Goal: Complete application form: Complete application form

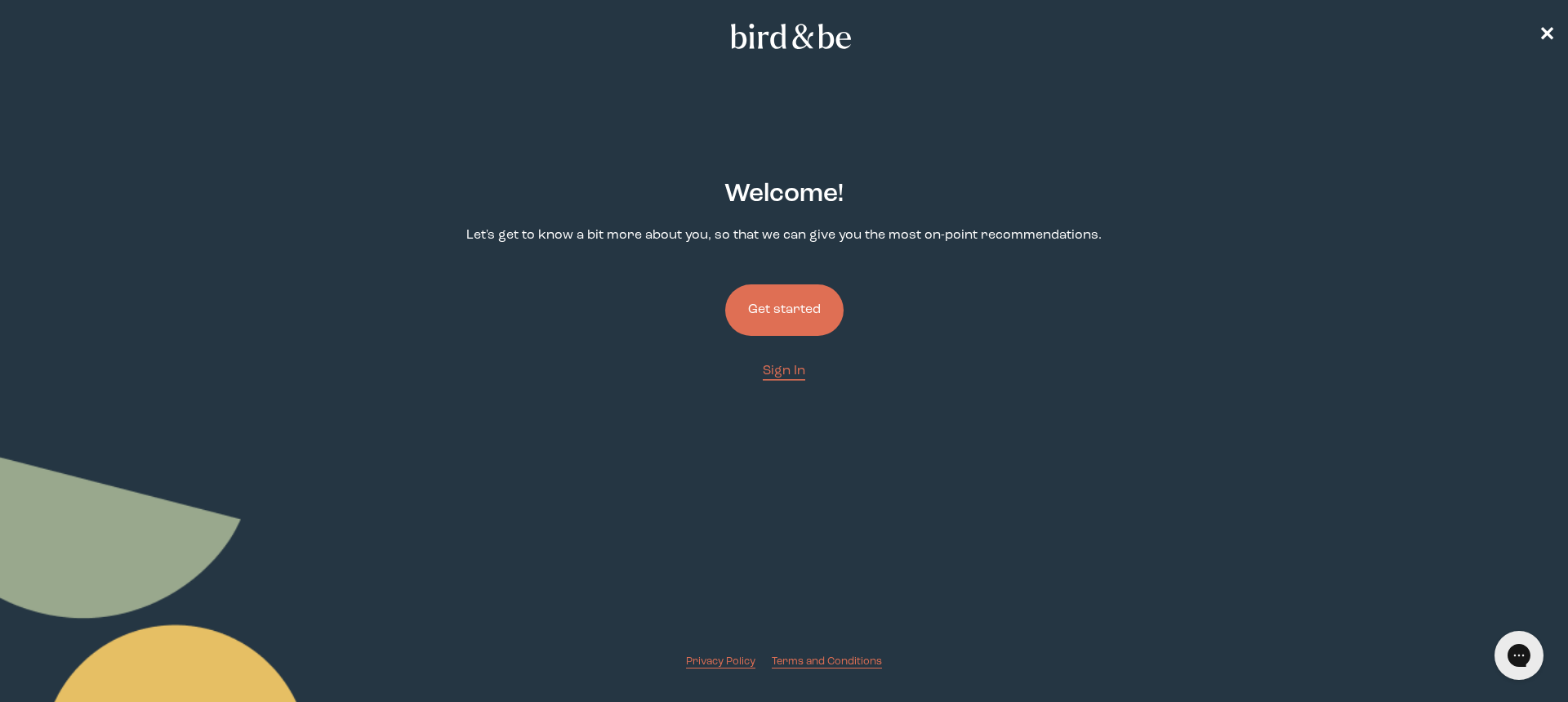
click at [785, 308] on button "Get started" at bounding box center [784, 310] width 118 height 51
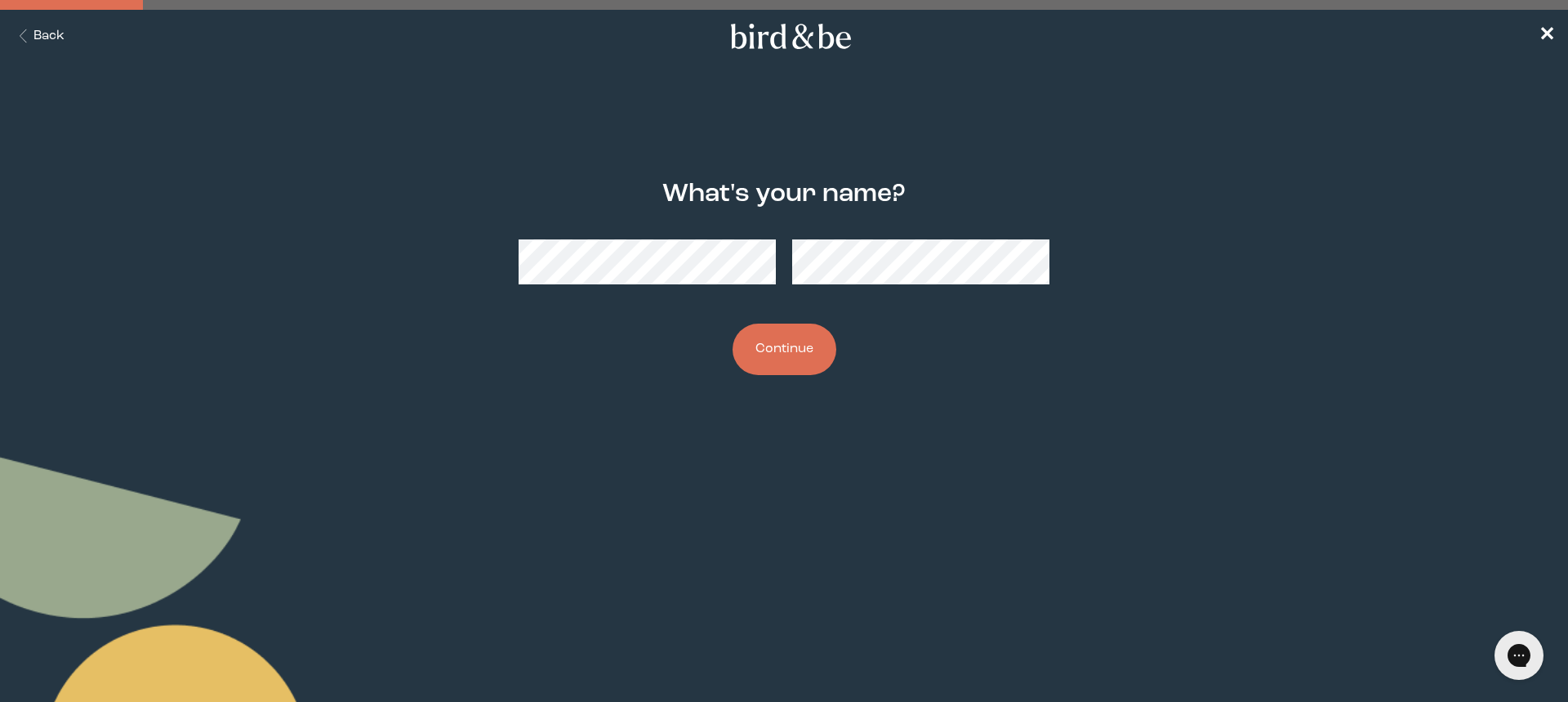
click at [778, 335] on button "Continue" at bounding box center [784, 349] width 104 height 51
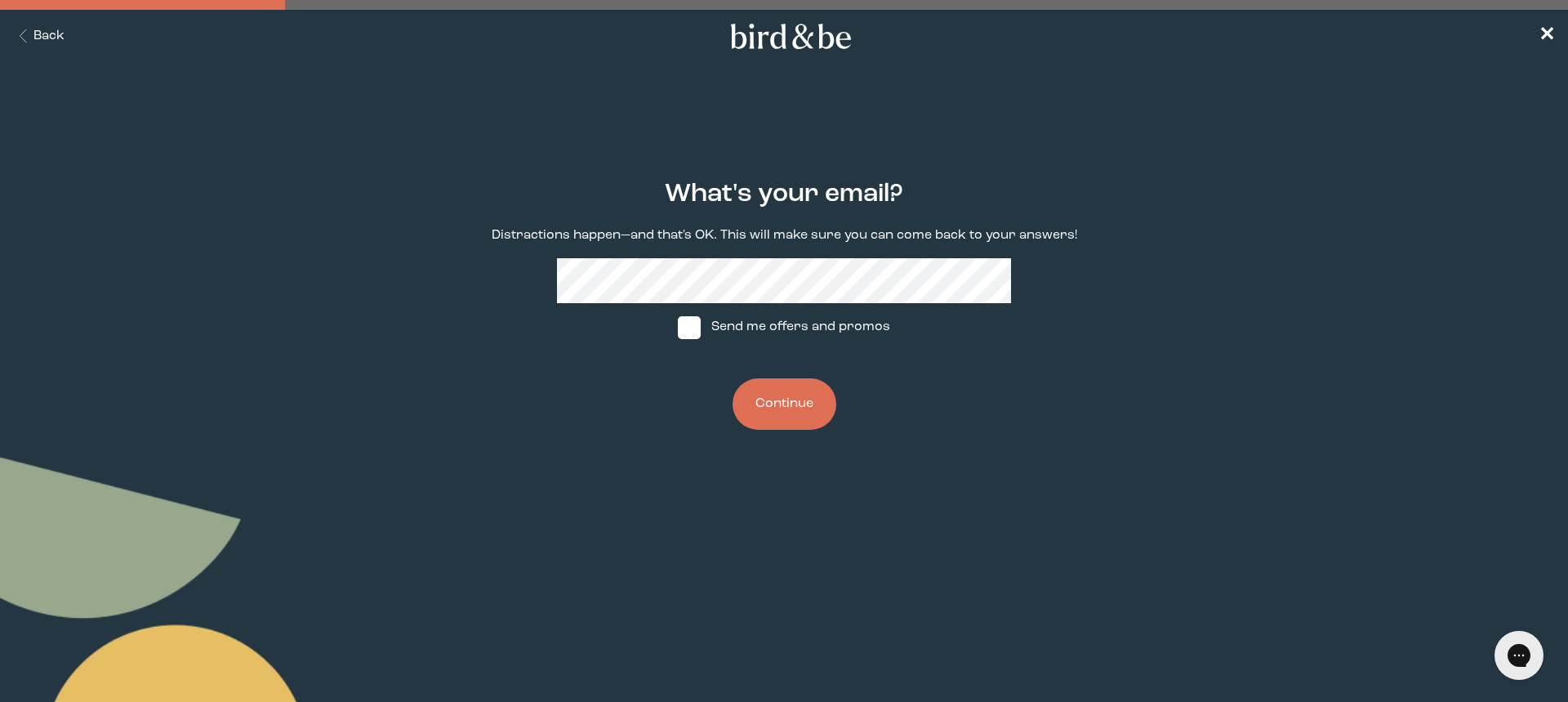
click at [792, 408] on button "Continue" at bounding box center [784, 404] width 104 height 51
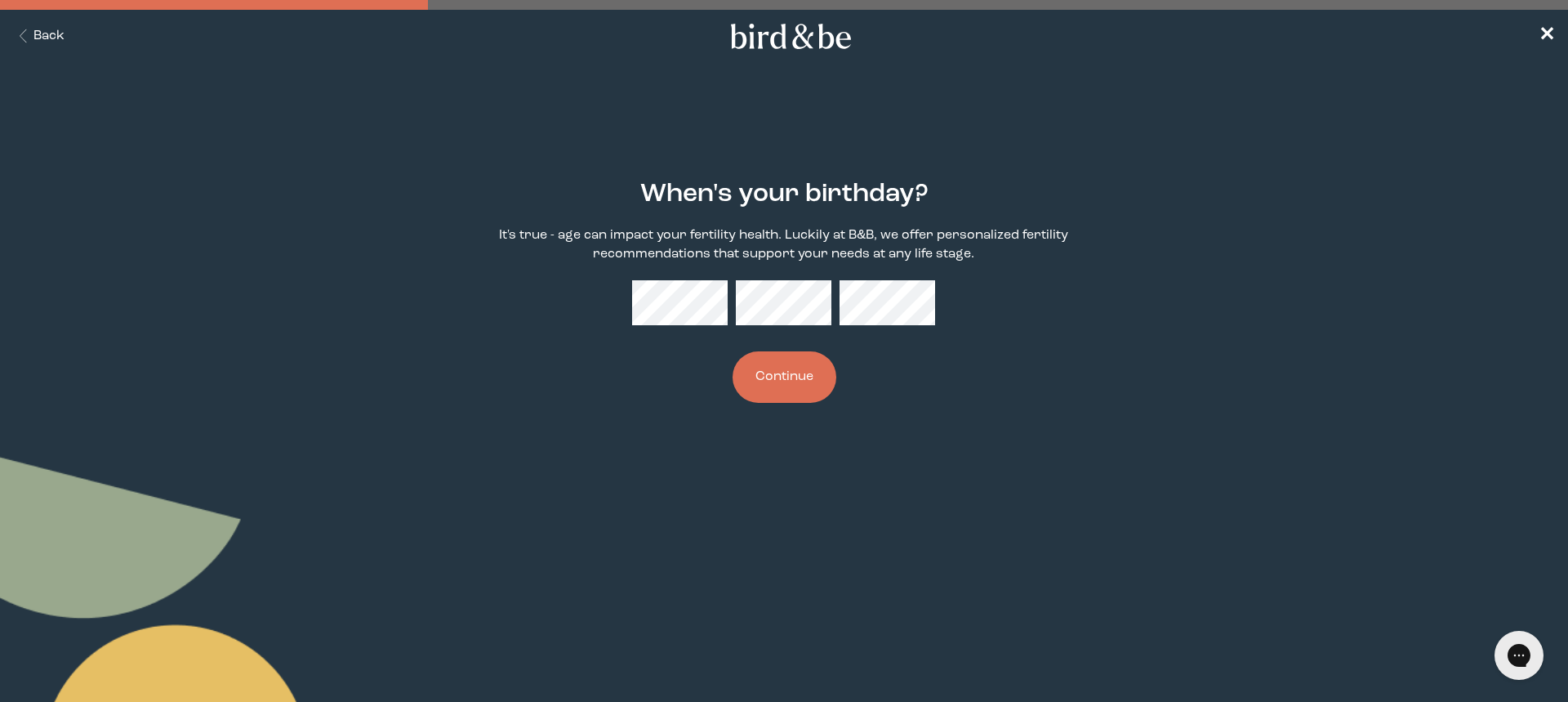
click at [789, 372] on button "Continue" at bounding box center [784, 377] width 104 height 51
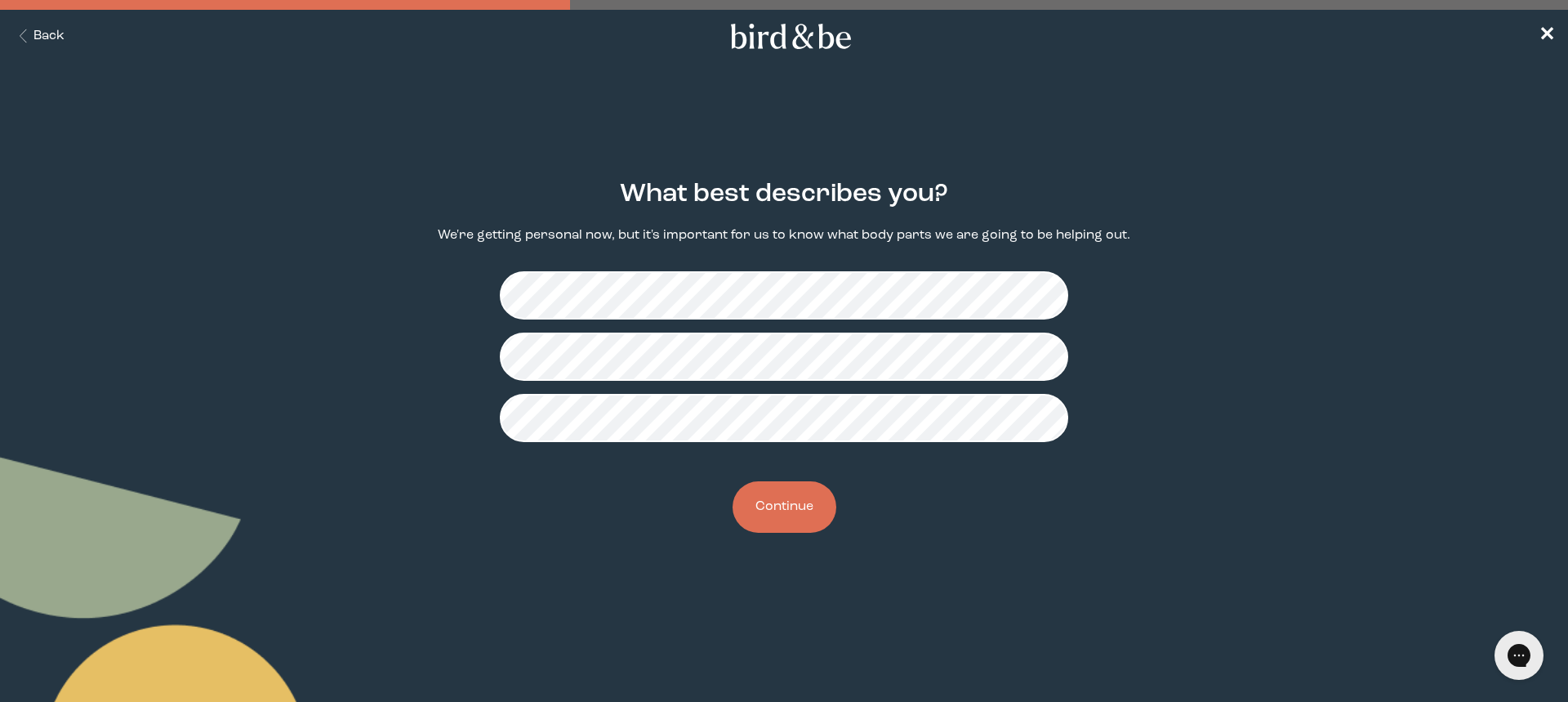
click at [794, 517] on button "Continue" at bounding box center [784, 507] width 104 height 51
click at [795, 513] on button "Continue" at bounding box center [784, 507] width 104 height 51
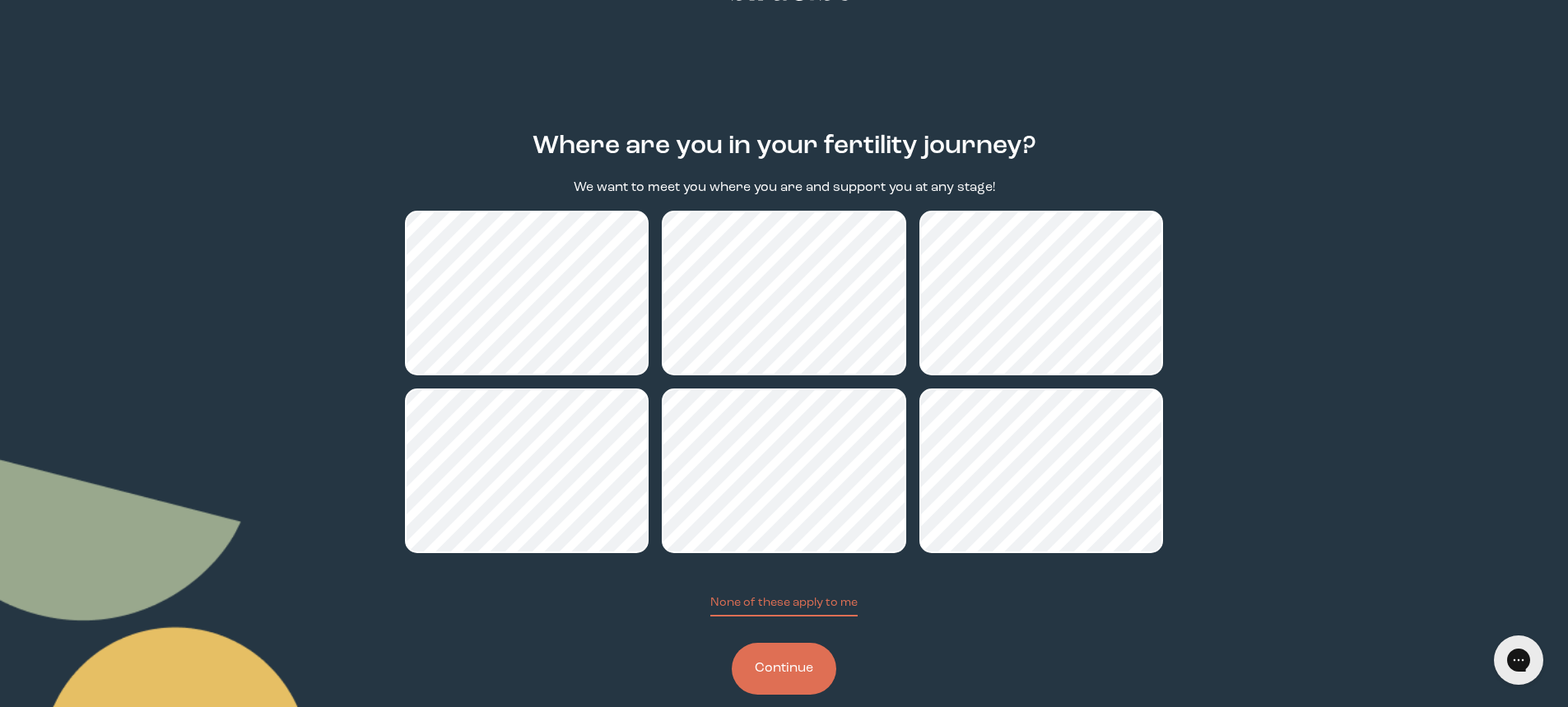
scroll to position [76, 0]
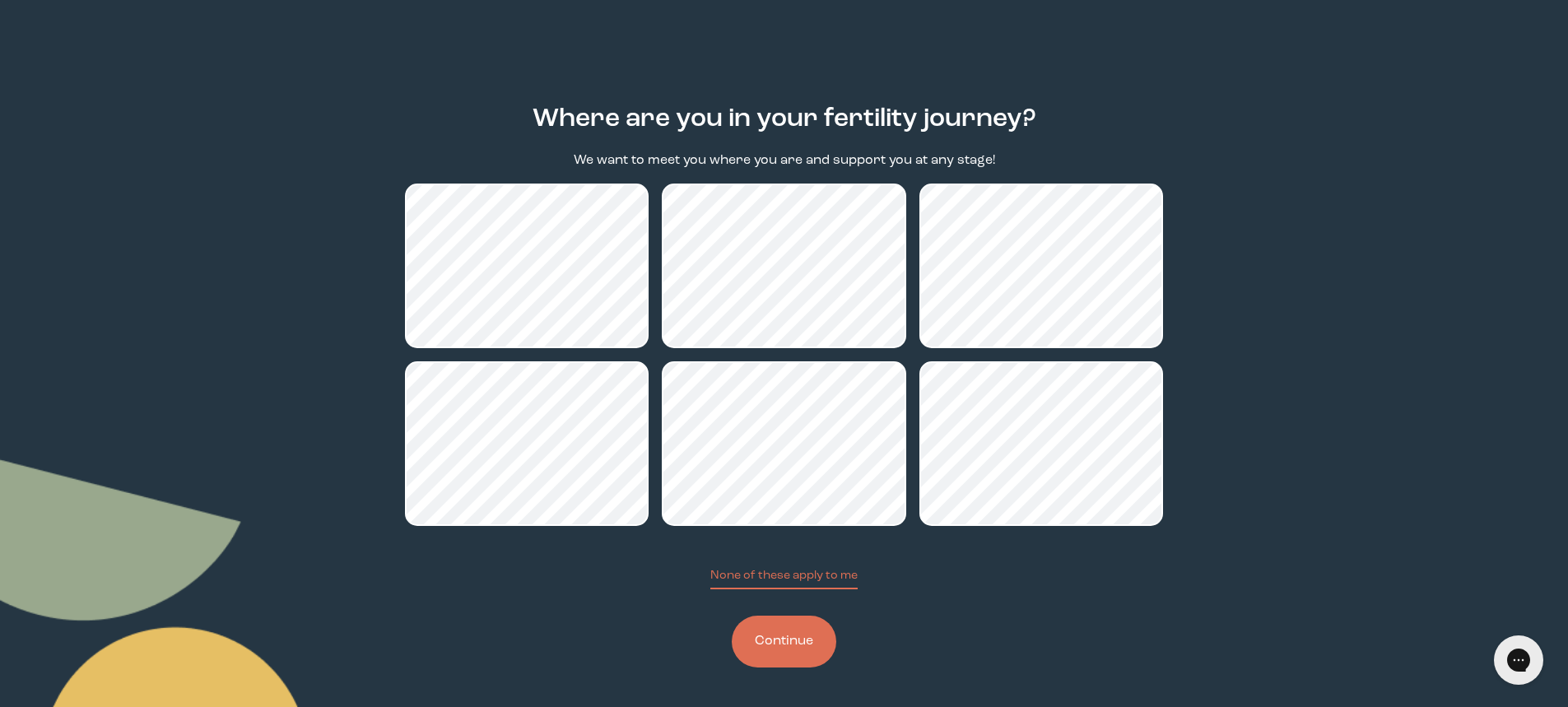
click at [783, 652] on button "Continue" at bounding box center [783, 641] width 105 height 52
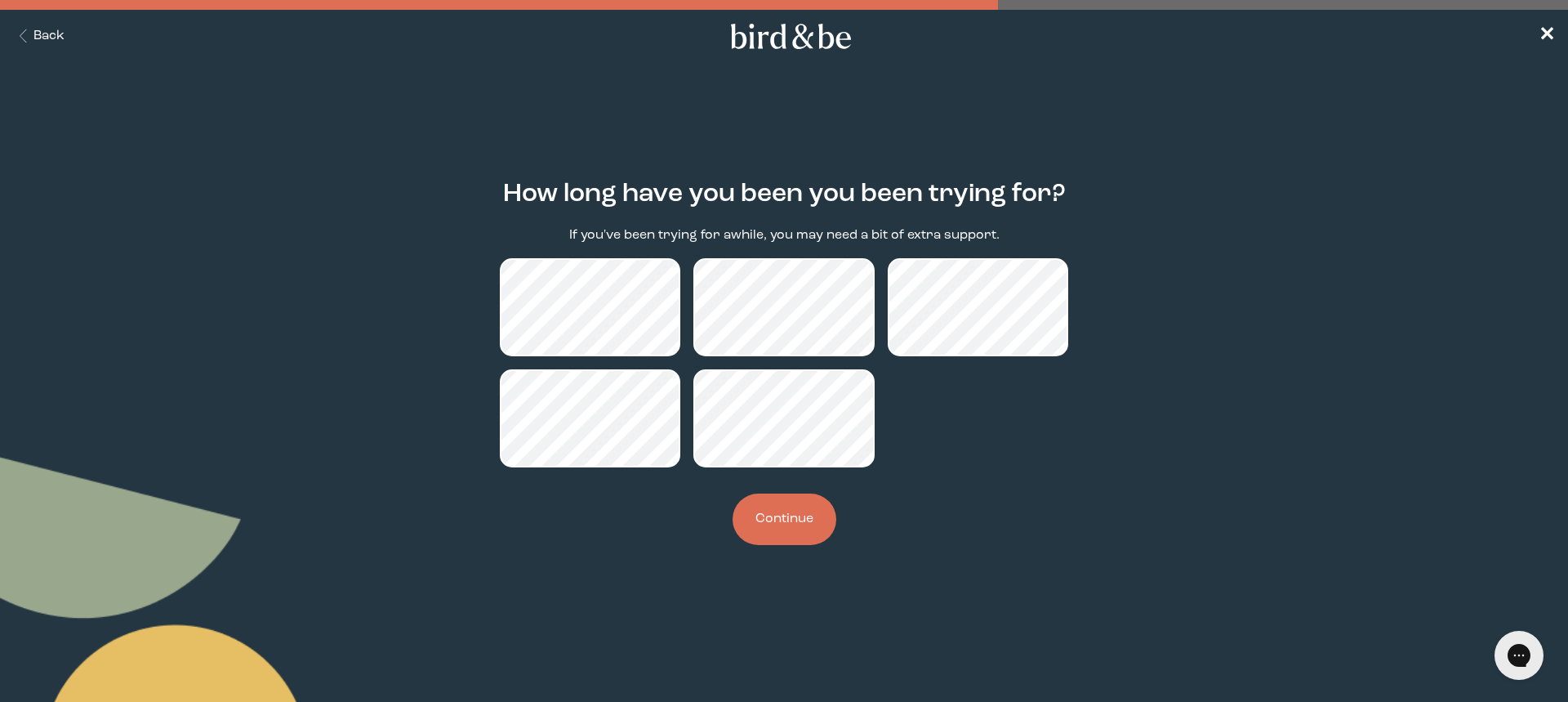
click at [775, 523] on button "Continue" at bounding box center [784, 519] width 104 height 51
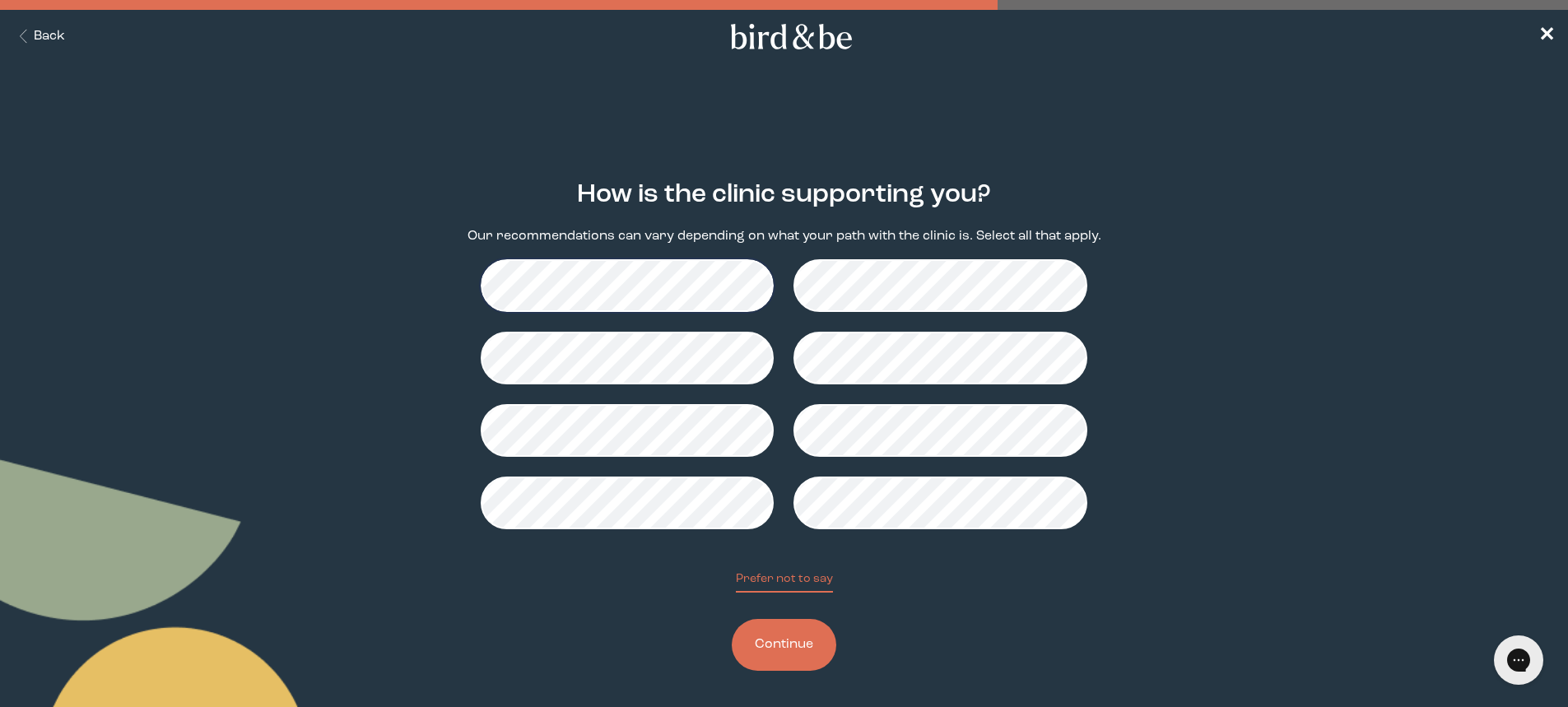
click at [800, 651] on button "Continue" at bounding box center [783, 645] width 105 height 52
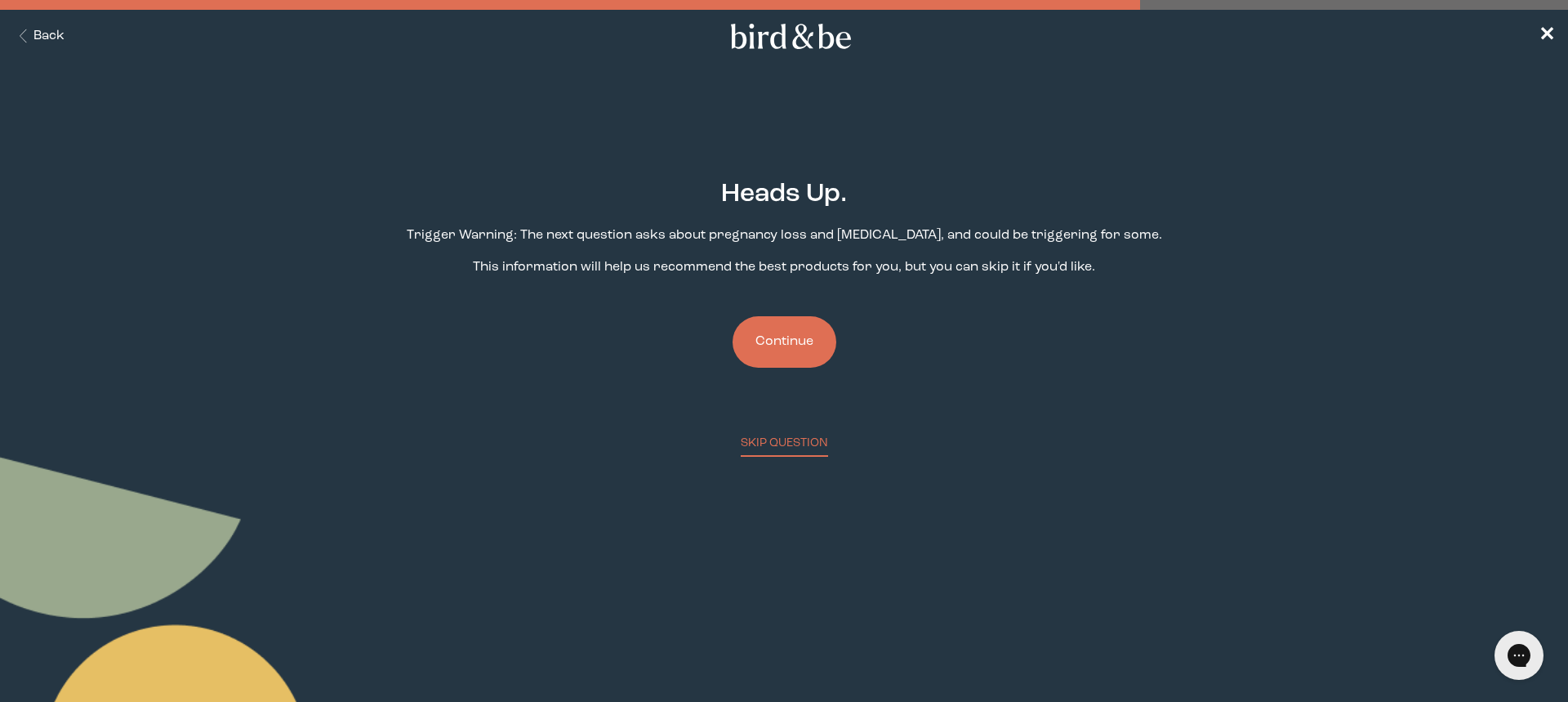
click at [782, 347] on button "Continue" at bounding box center [784, 342] width 104 height 51
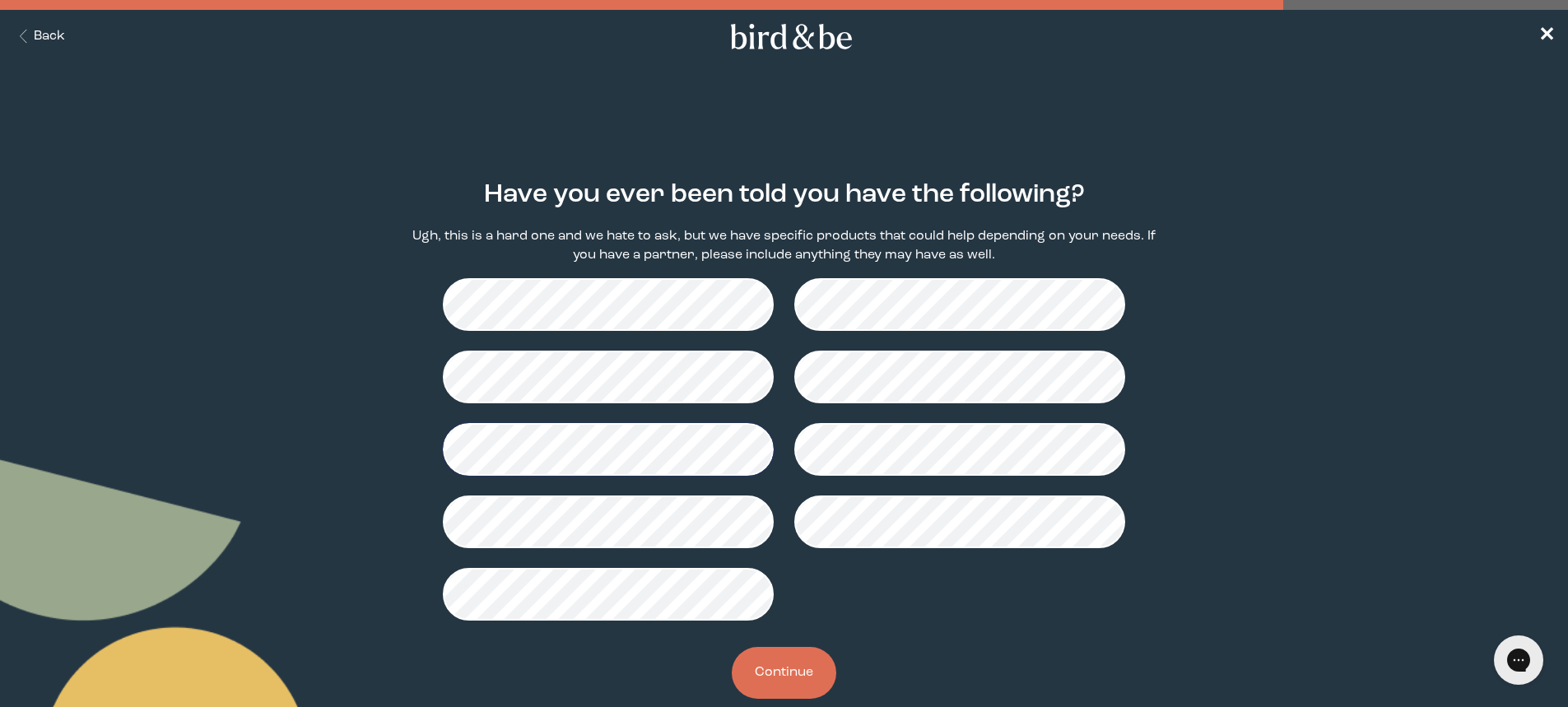
click at [799, 675] on button "Continue" at bounding box center [783, 672] width 105 height 52
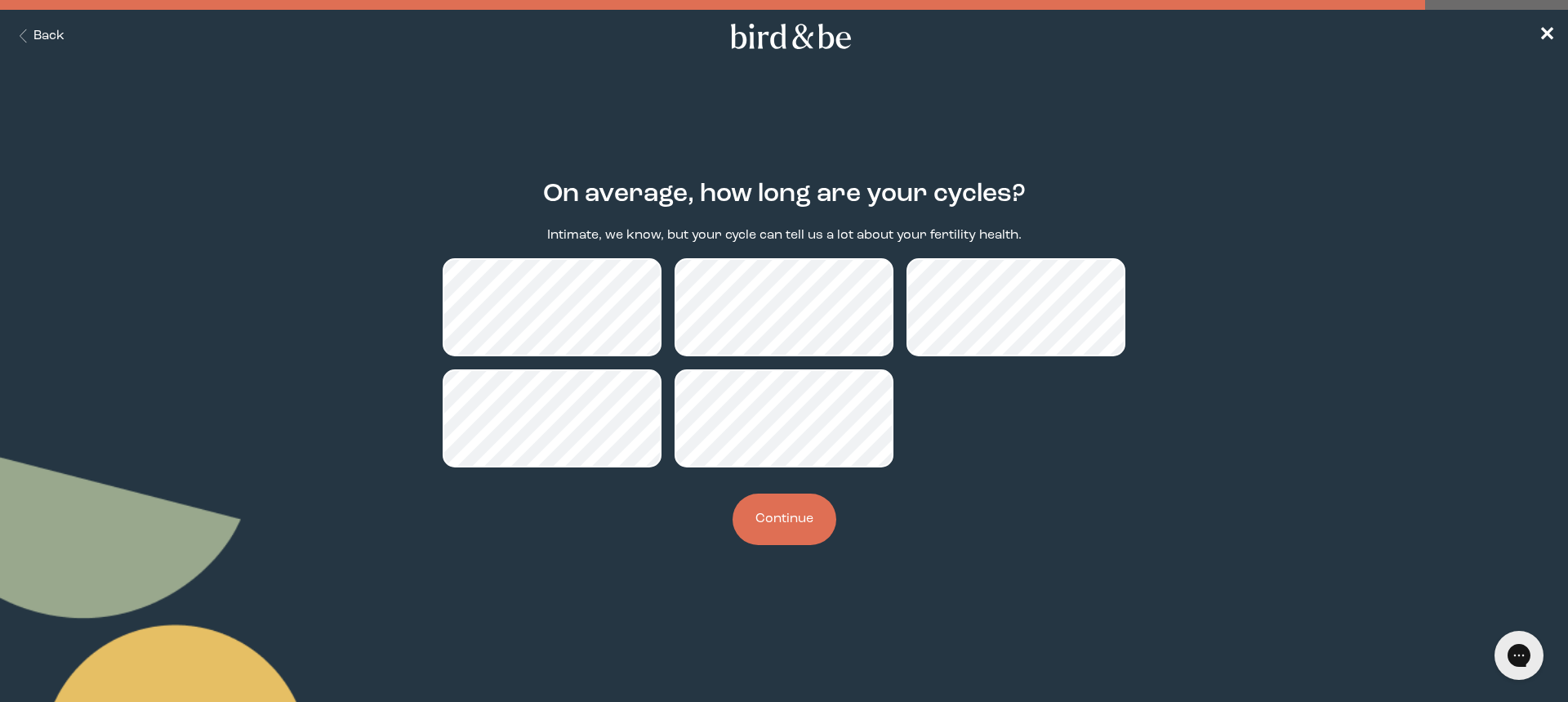
click at [799, 523] on button "Continue" at bounding box center [784, 519] width 104 height 51
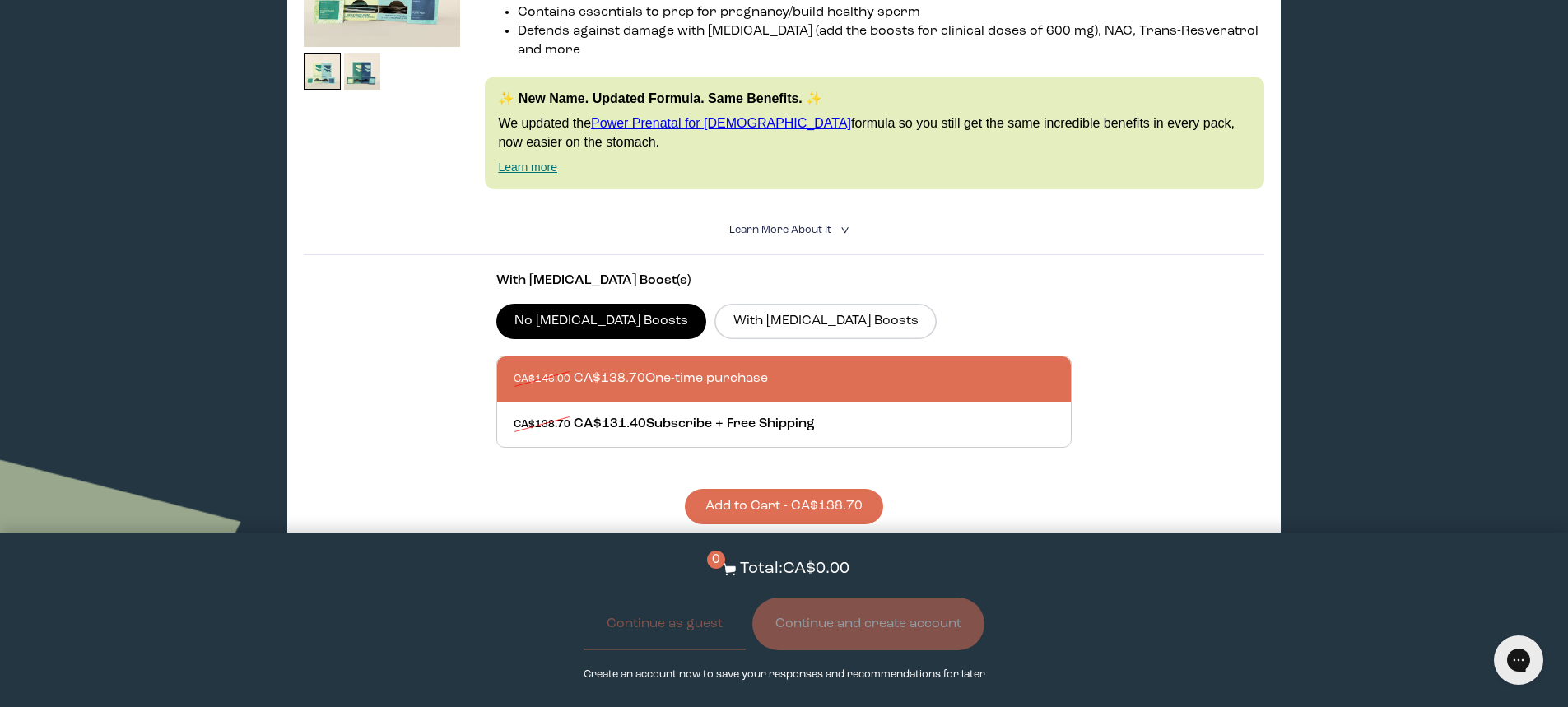
scroll to position [1070, 0]
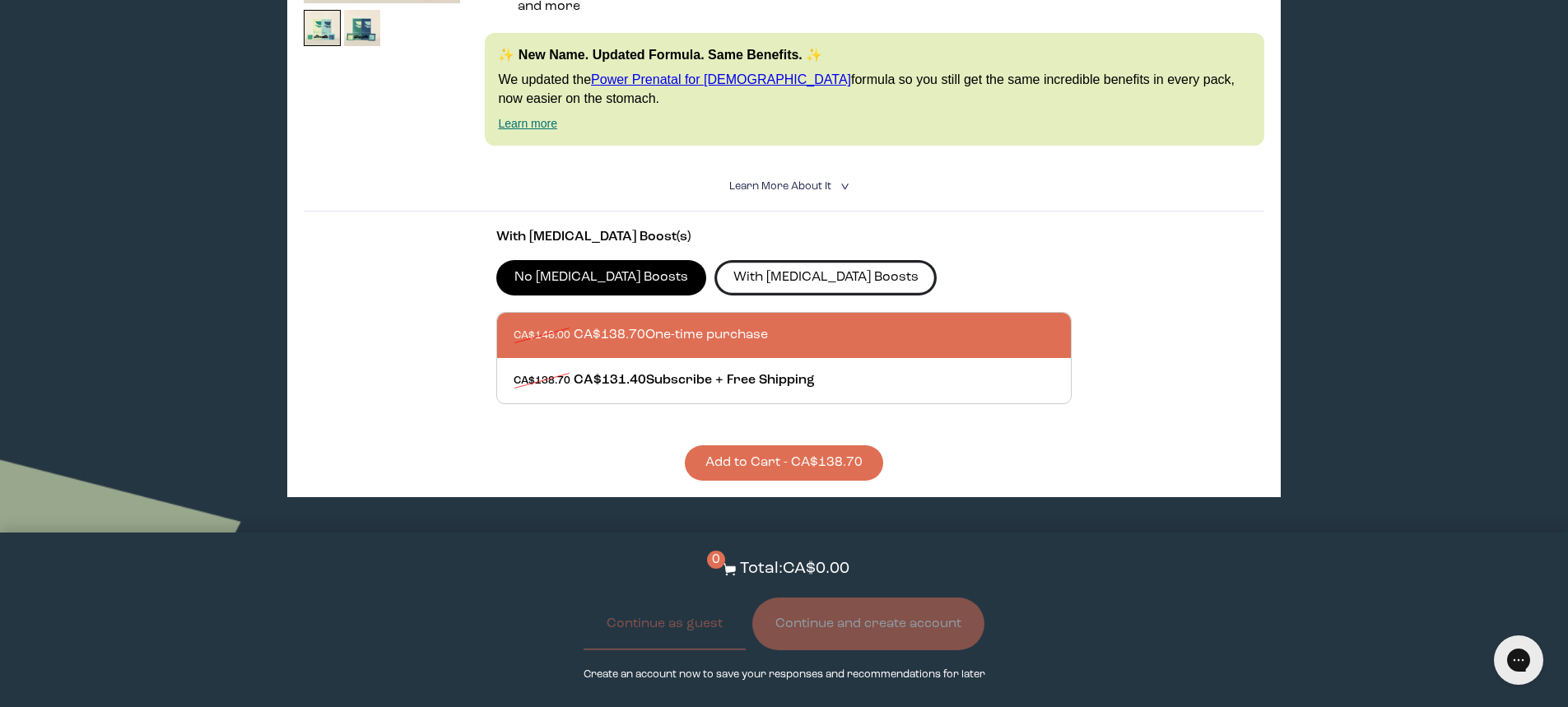
click at [728, 260] on label "With [MEDICAL_DATA] Boosts" at bounding box center [825, 277] width 222 height 35
click at [0, 0] on input "With [MEDICAL_DATA] Boosts" at bounding box center [0, 0] width 0 height 0
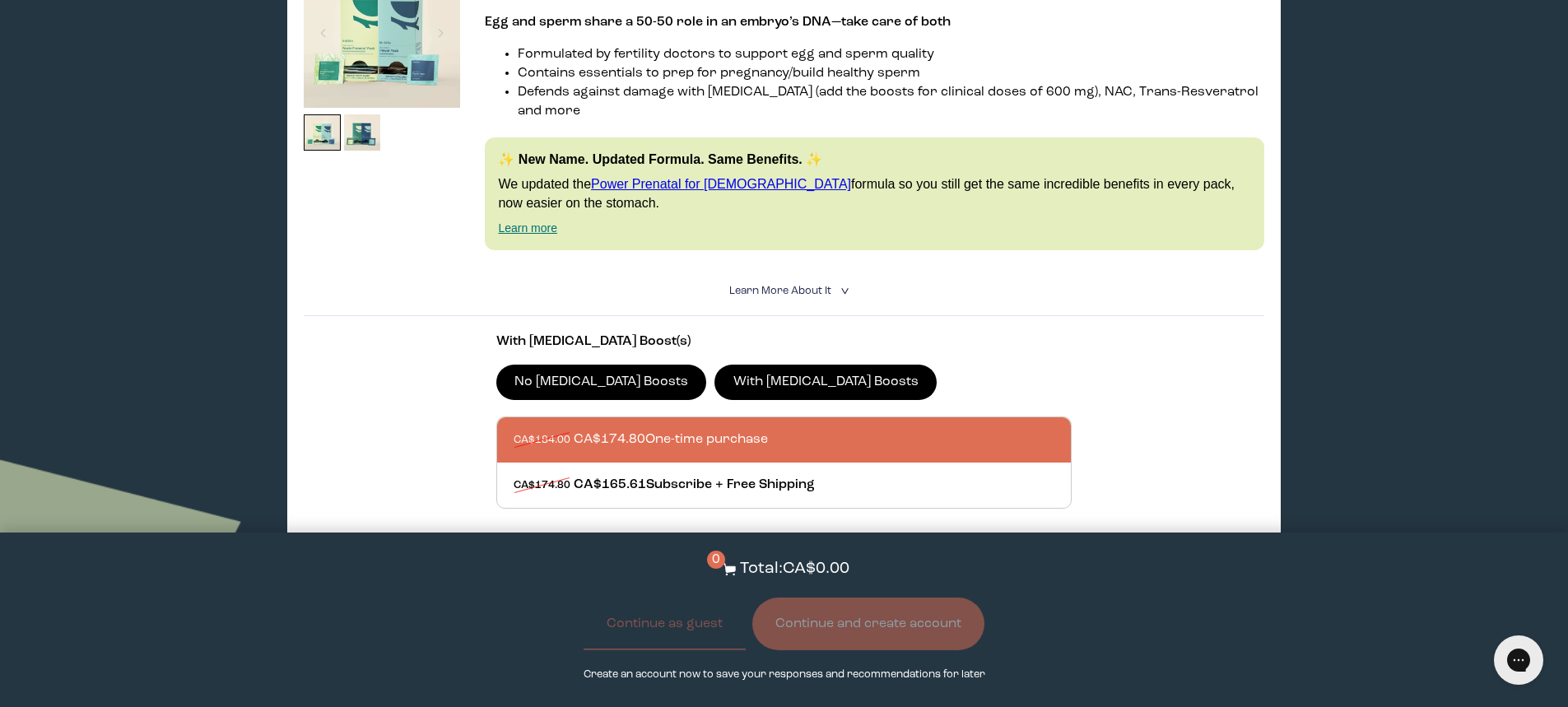
scroll to position [988, 0]
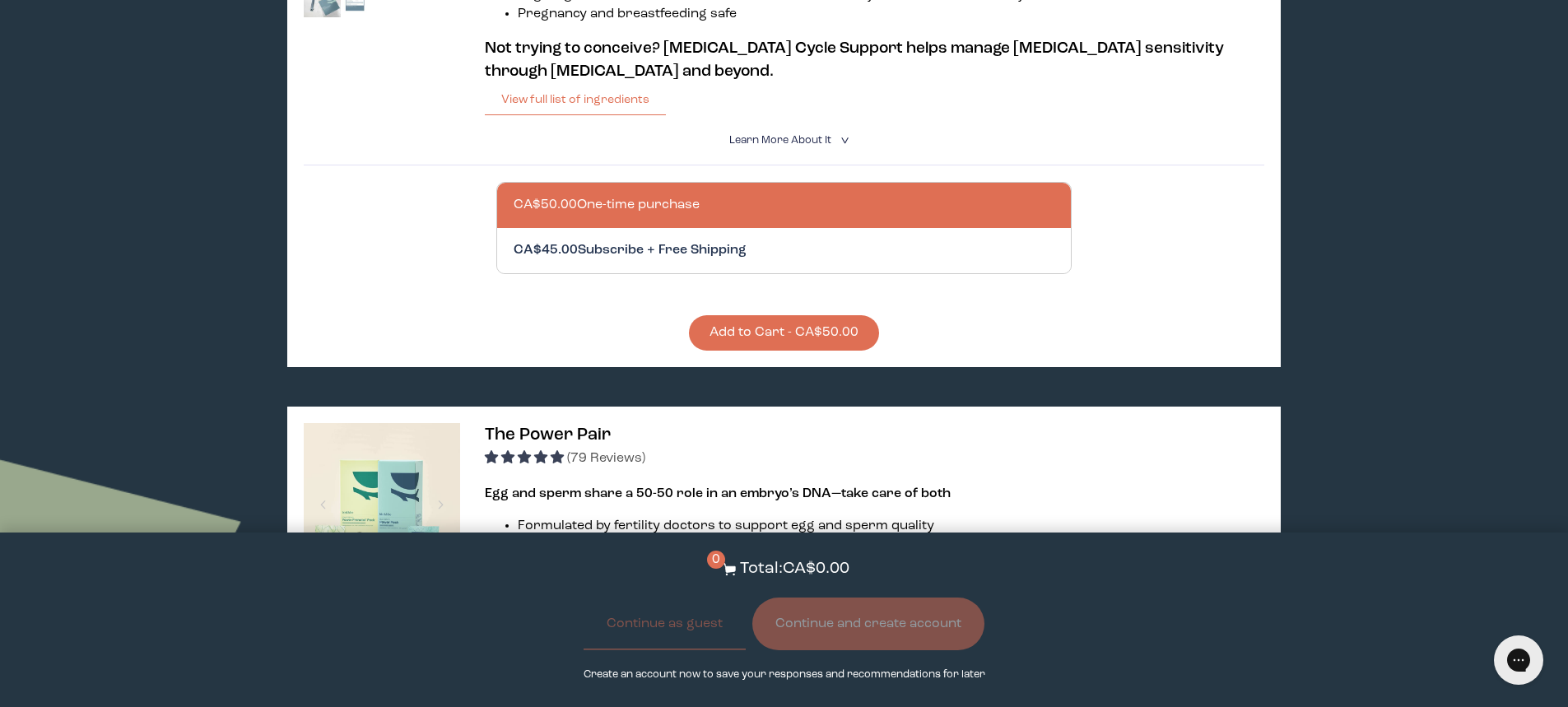
scroll to position [0, 0]
